Goal: Task Accomplishment & Management: Use online tool/utility

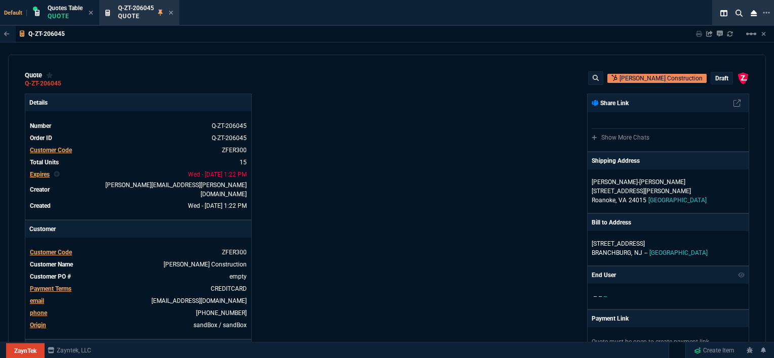
select select "12: [PERSON_NAME]"
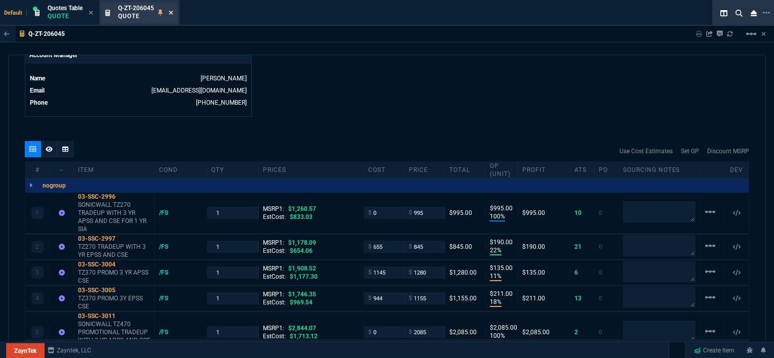
click at [173, 12] on icon at bounding box center [171, 13] width 5 height 6
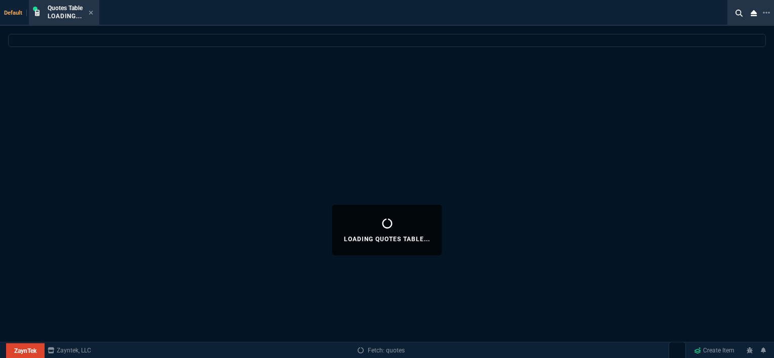
select select
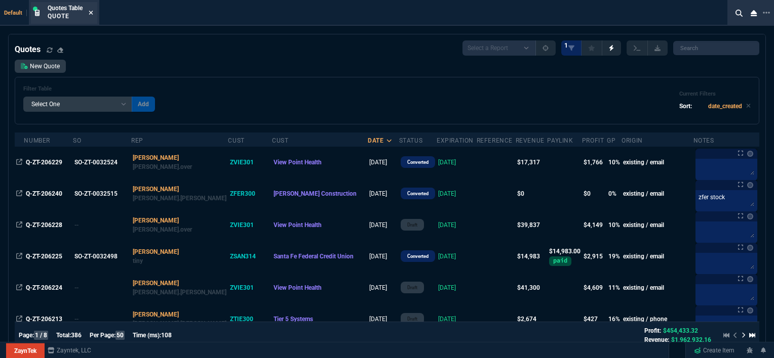
click at [93, 12] on icon at bounding box center [91, 13] width 5 height 6
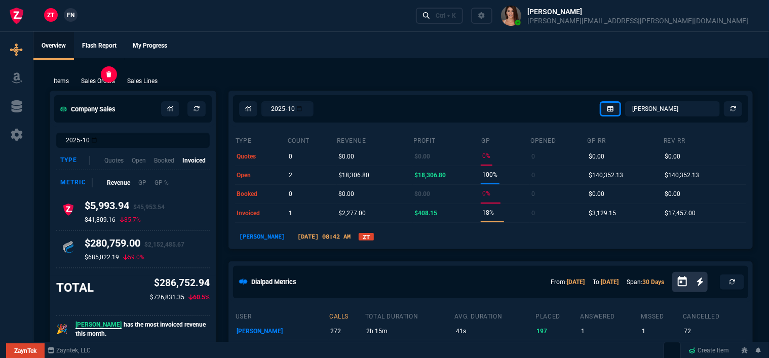
click at [98, 84] on p "Sales Orders" at bounding box center [98, 80] width 34 height 9
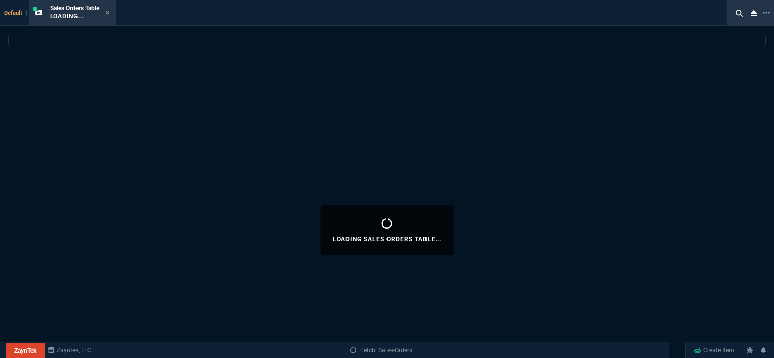
select select
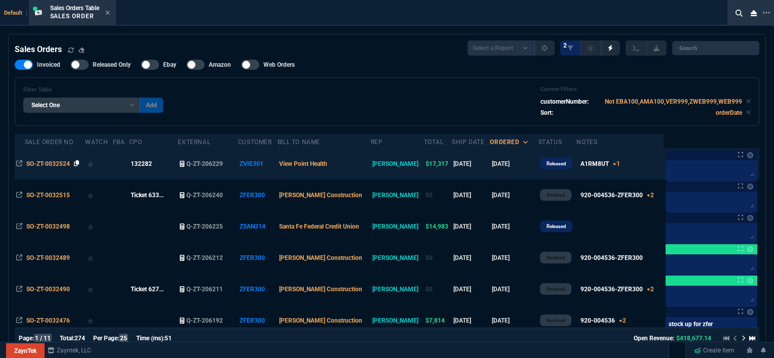
click at [78, 162] on icon at bounding box center [77, 164] width 6 height 6
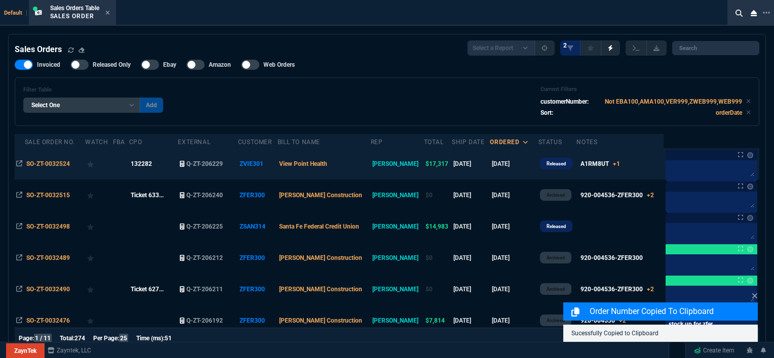
click at [371, 171] on td "View Point Health" at bounding box center [323, 163] width 93 height 31
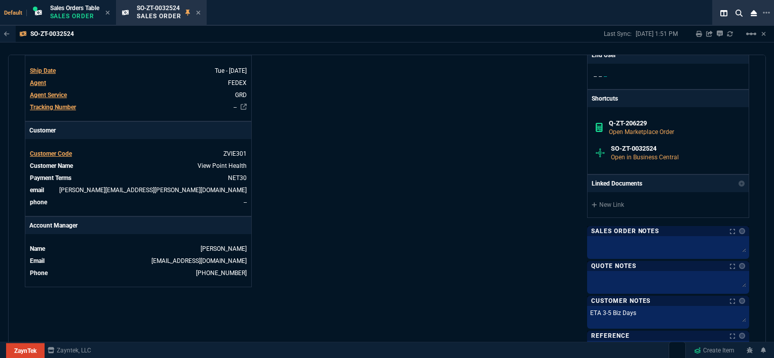
scroll to position [268, 0]
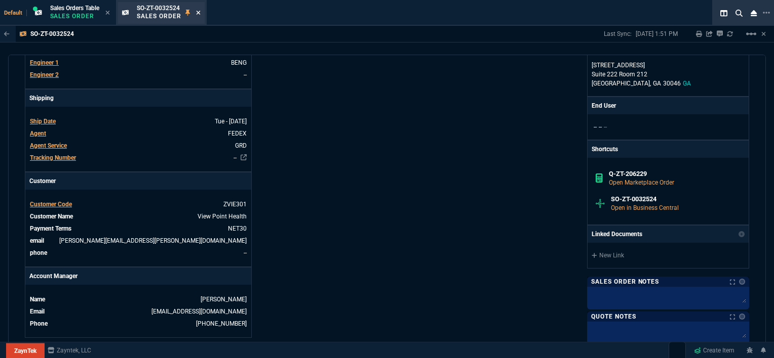
click at [199, 13] on icon at bounding box center [198, 13] width 4 height 4
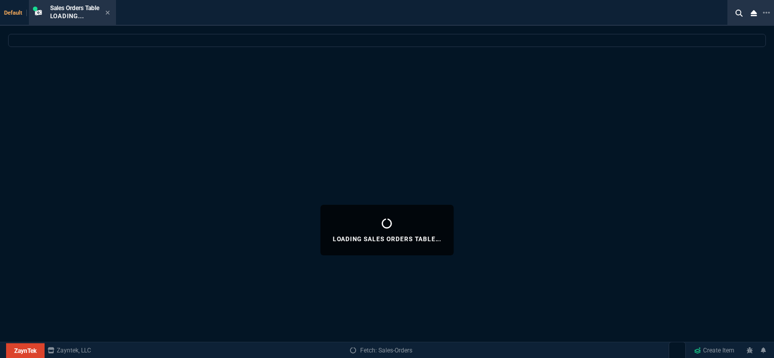
select select
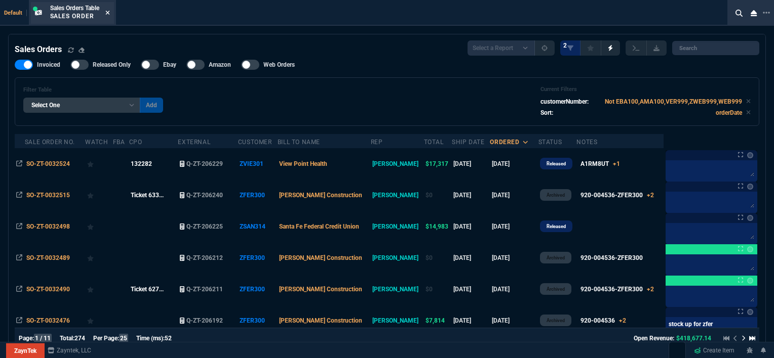
click at [109, 11] on icon at bounding box center [107, 13] width 5 height 6
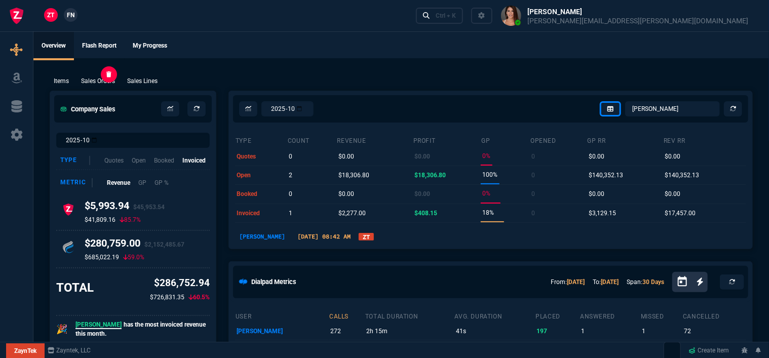
click at [88, 82] on p "Sales Orders" at bounding box center [98, 80] width 34 height 9
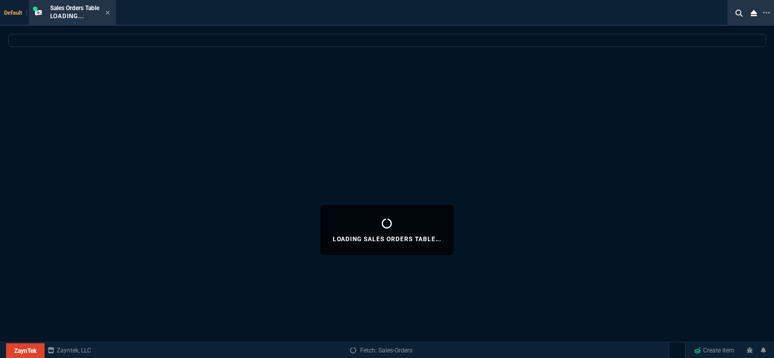
select select
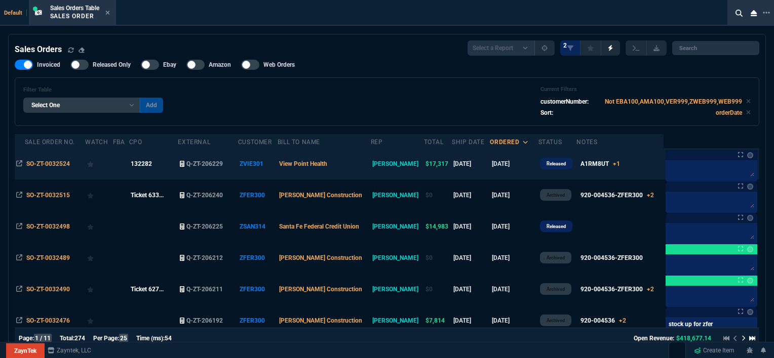
click at [364, 166] on td "View Point Health" at bounding box center [323, 163] width 93 height 31
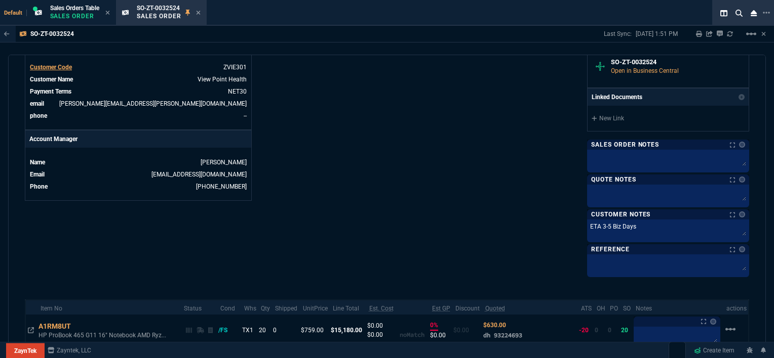
scroll to position [456, 0]
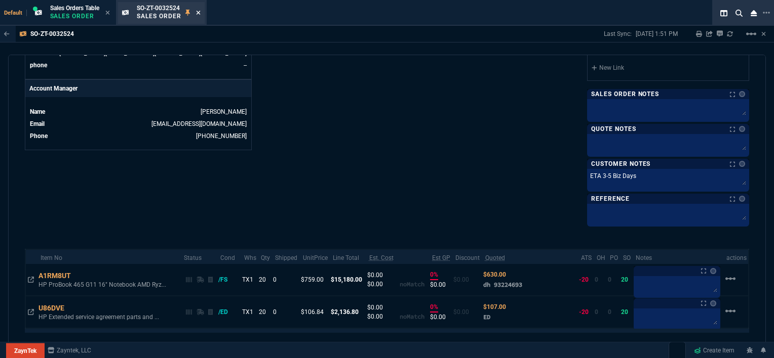
click at [200, 13] on icon at bounding box center [198, 13] width 4 height 4
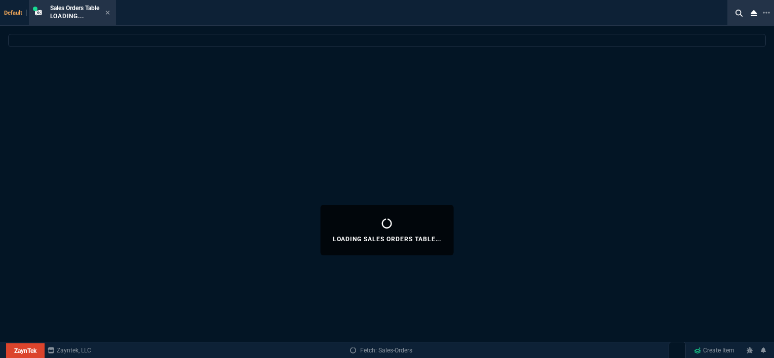
select select
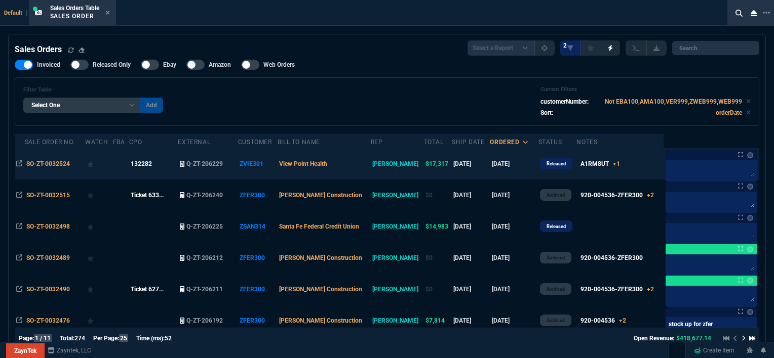
click at [361, 170] on td "View Point Health" at bounding box center [323, 163] width 93 height 31
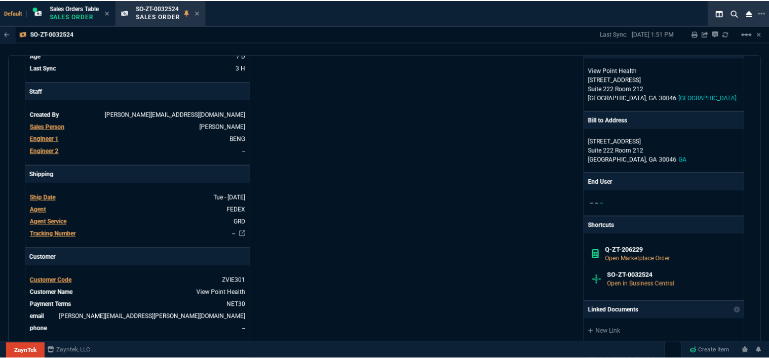
scroll to position [203, 0]
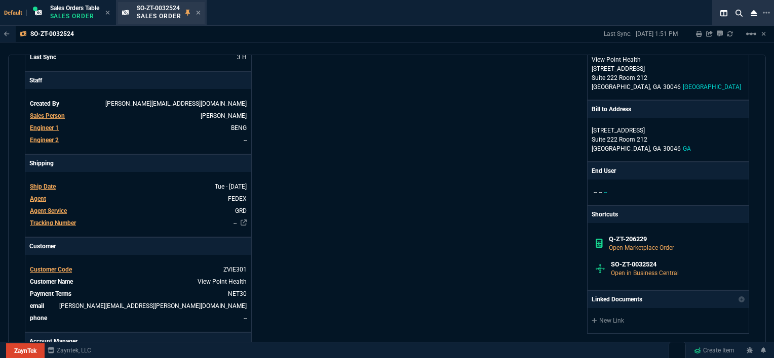
click at [196, 14] on div "SO-ZT-0032524 Sales Order" at bounding box center [169, 13] width 64 height 18
click at [199, 14] on icon at bounding box center [198, 13] width 5 height 6
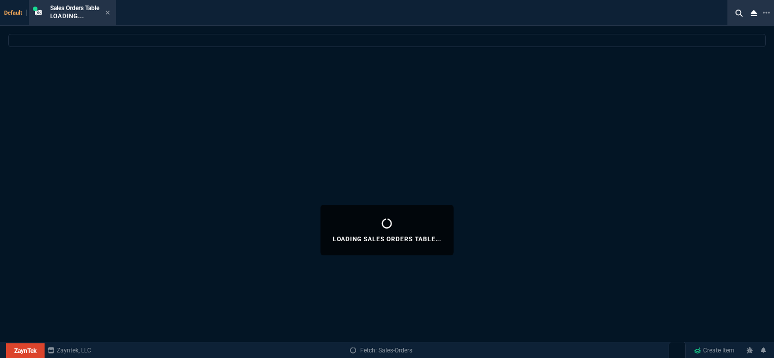
select select
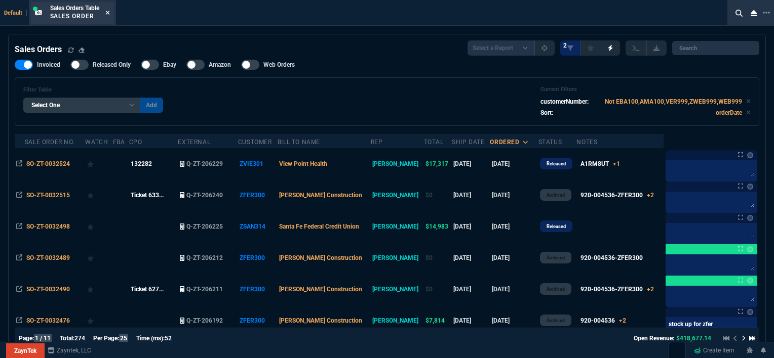
click at [109, 14] on icon at bounding box center [107, 13] width 4 height 4
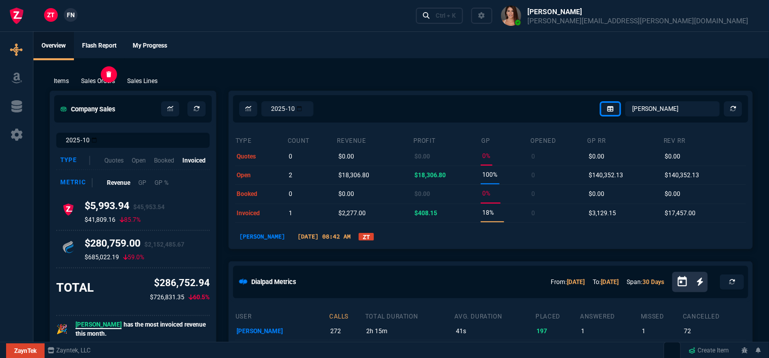
click at [106, 84] on p "Sales Orders" at bounding box center [98, 80] width 34 height 9
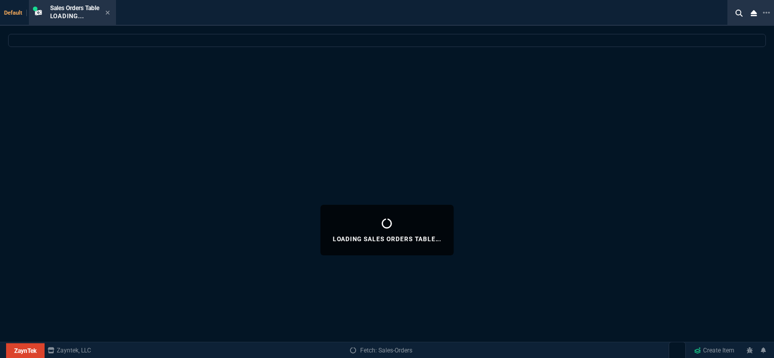
select select
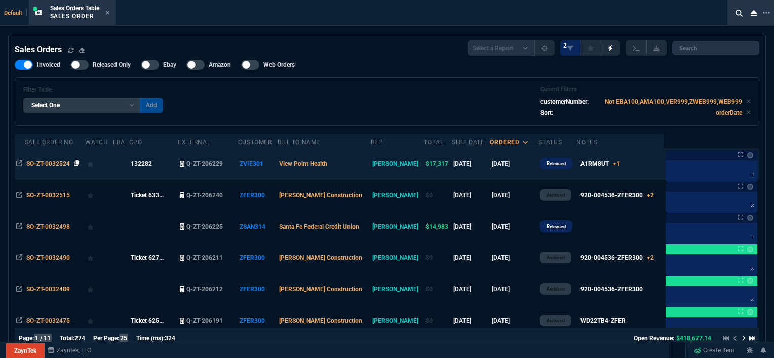
click at [77, 161] on icon at bounding box center [77, 164] width 6 height 6
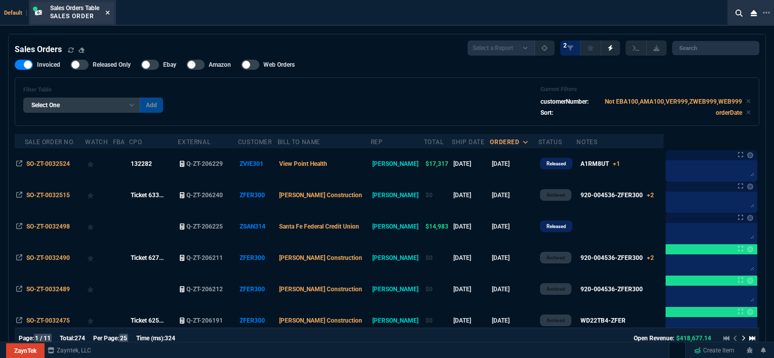
click at [109, 13] on icon at bounding box center [107, 13] width 5 height 6
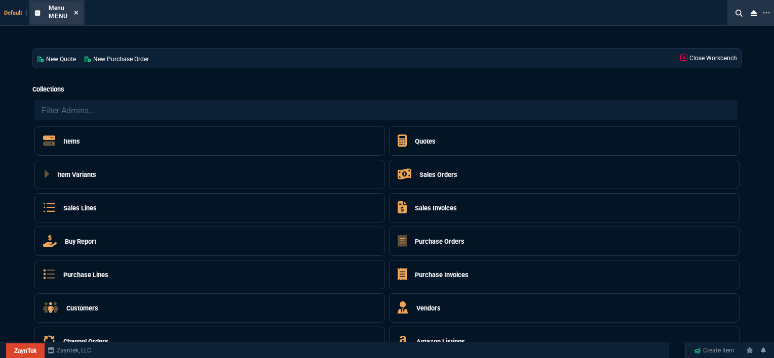
click at [77, 12] on icon at bounding box center [76, 13] width 5 height 6
click at [75, 10] on icon at bounding box center [76, 13] width 5 height 6
